Goal: Register for event/course

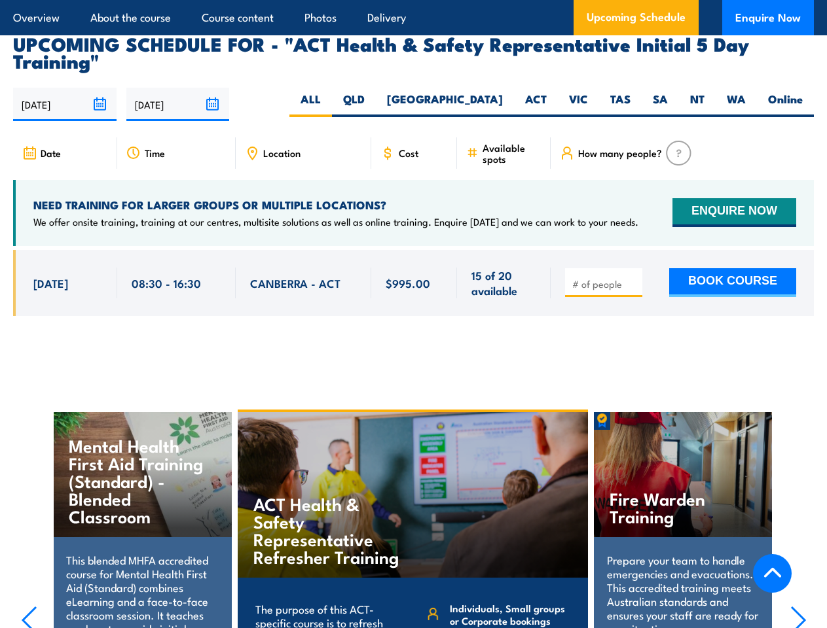
click at [413, 0] on article "Overview About the course Course content Photos Delivery Upcoming Schedule Enqu…" at bounding box center [413, 17] width 800 height 35
click at [65, 88] on input "[DATE]" at bounding box center [64, 104] width 103 height 33
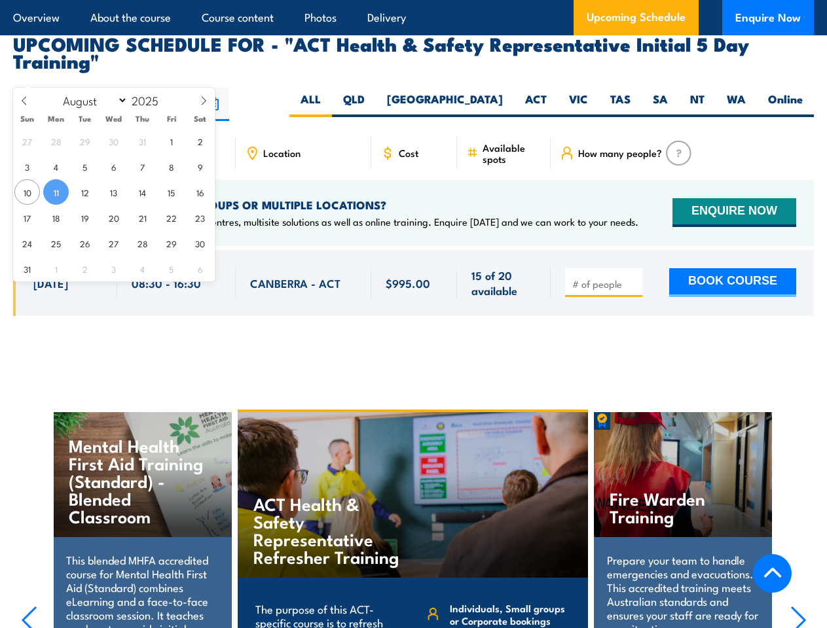
click at [178, 88] on input "[DATE]" at bounding box center [177, 104] width 103 height 33
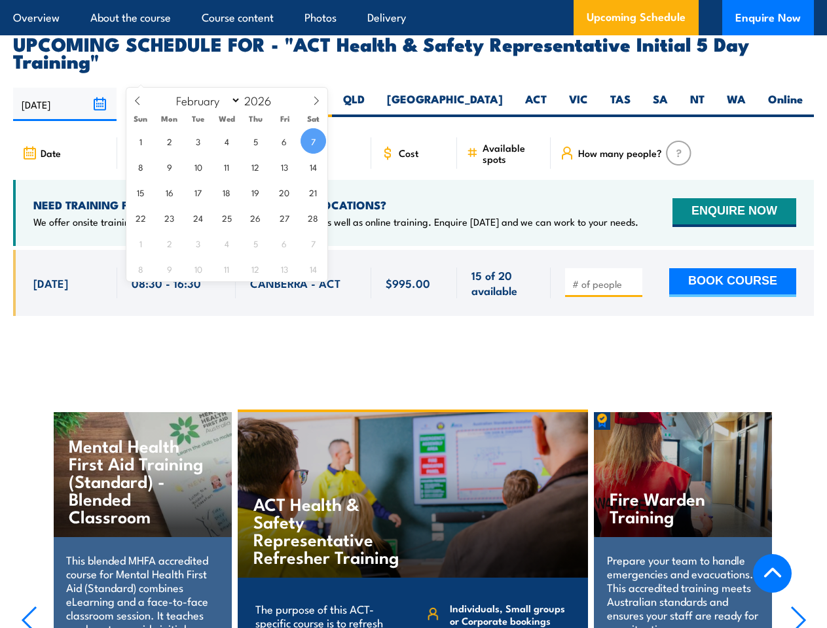
click at [414, 501] on div "ACT Health & Safety Representative Refresher Training" at bounding box center [413, 495] width 351 height 166
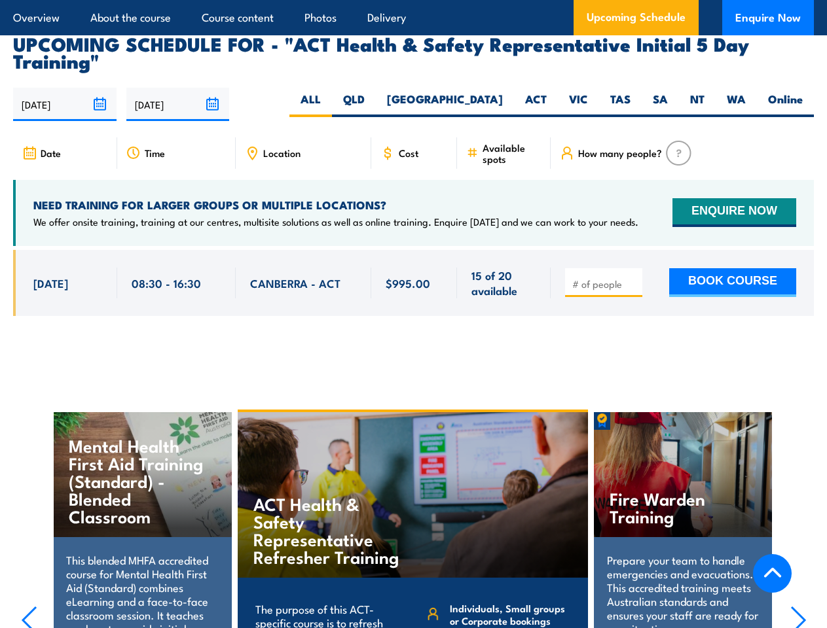
click at [413, 503] on div "ACT Health & Safety Representative Refresher Training" at bounding box center [413, 495] width 351 height 166
click at [29, 606] on icon "button" at bounding box center [29, 620] width 16 height 29
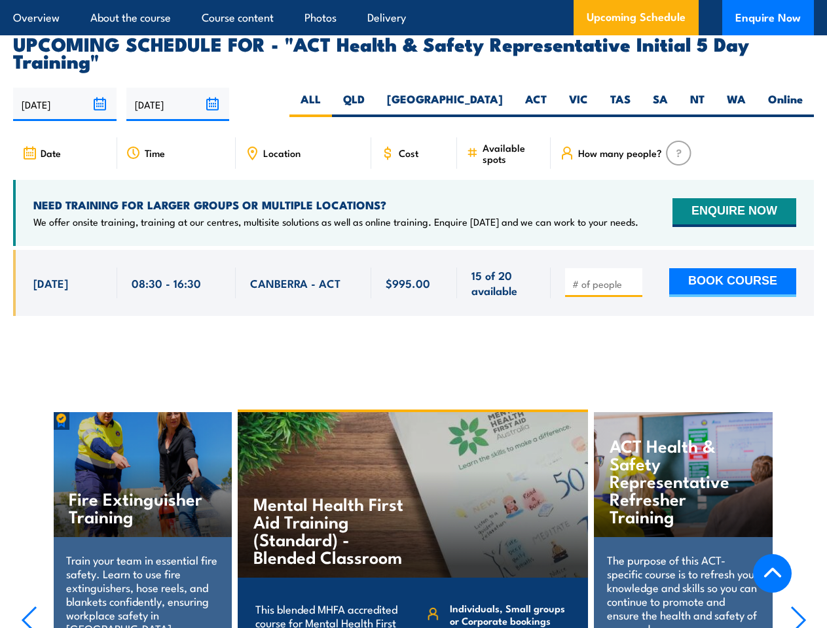
click at [798, 606] on icon "button" at bounding box center [798, 620] width 16 height 29
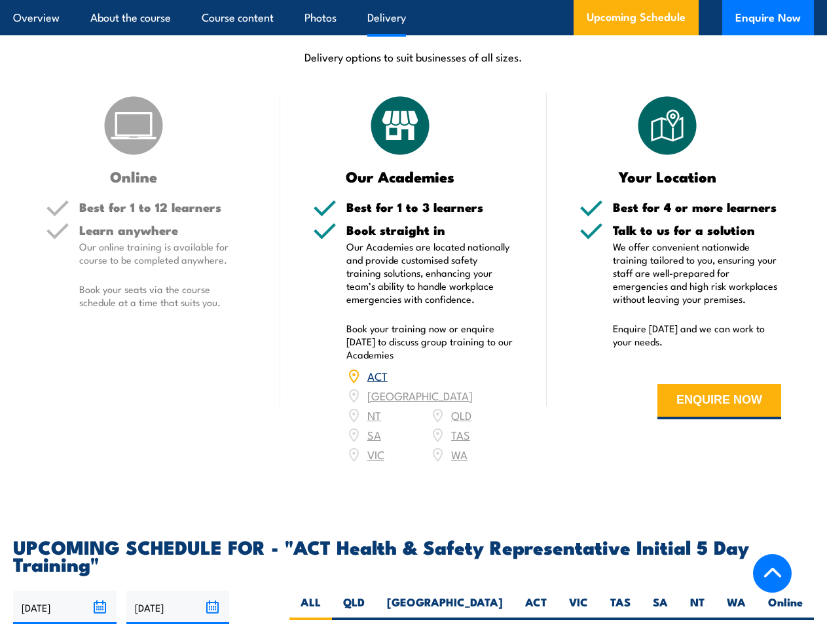
click at [413, 0] on article "Overview About the course Course content Photos Delivery Upcoming Schedule Enqu…" at bounding box center [413, 17] width 800 height 35
click at [65, 591] on input "[DATE]" at bounding box center [64, 607] width 103 height 33
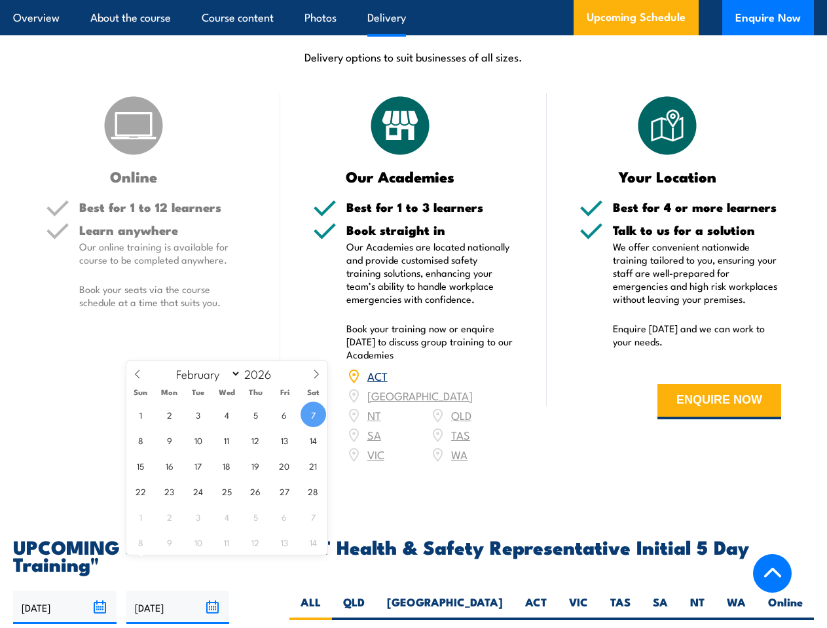
click at [178, 591] on input "[DATE]" at bounding box center [177, 607] width 103 height 33
